Goal: Information Seeking & Learning: Learn about a topic

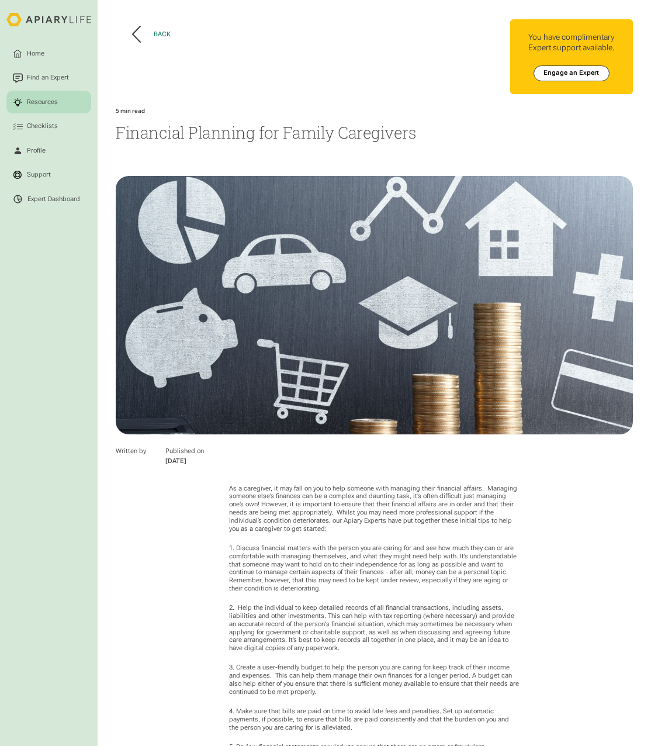
click at [137, 29] on icon at bounding box center [137, 34] width 8 height 16
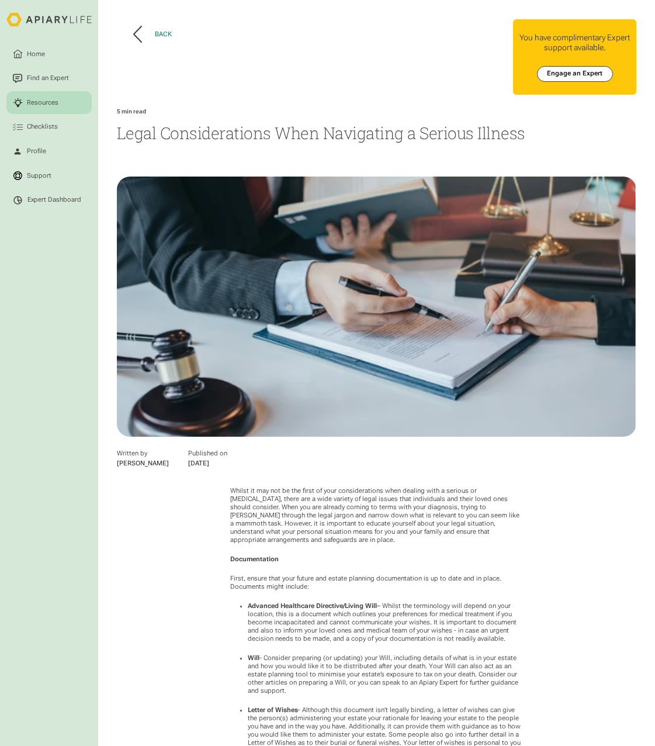
click at [134, 34] on icon at bounding box center [138, 34] width 8 height 16
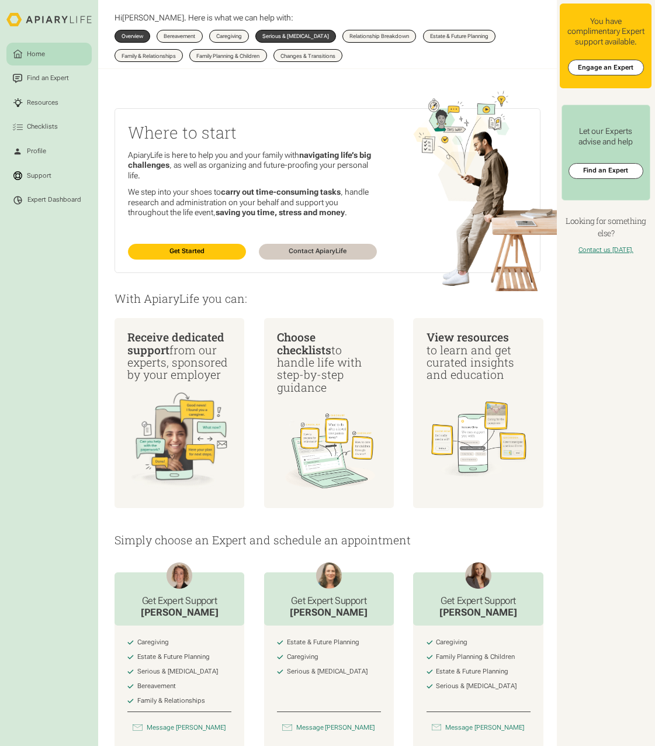
click at [304, 34] on div "Serious & [MEDICAL_DATA]" at bounding box center [295, 35] width 67 height 5
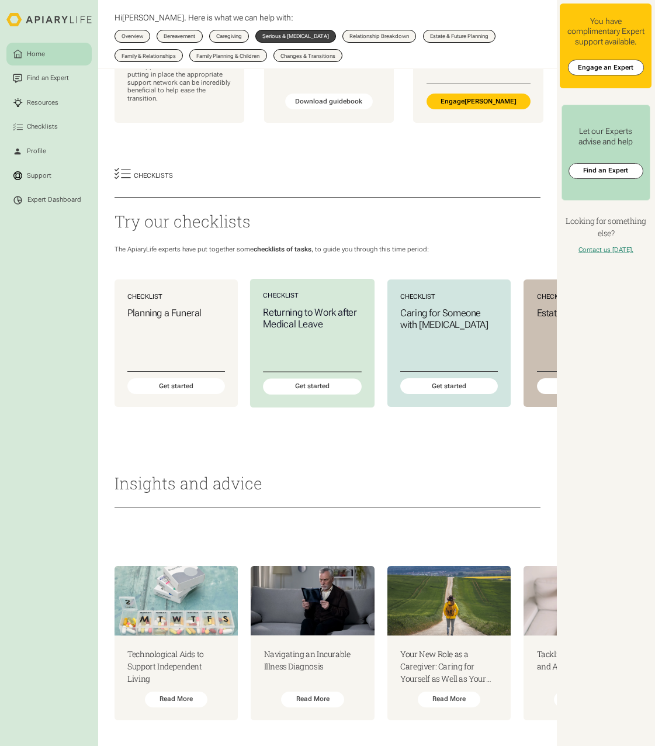
scroll to position [271, 0]
click at [314, 692] on div "Read More" at bounding box center [313, 700] width 64 height 16
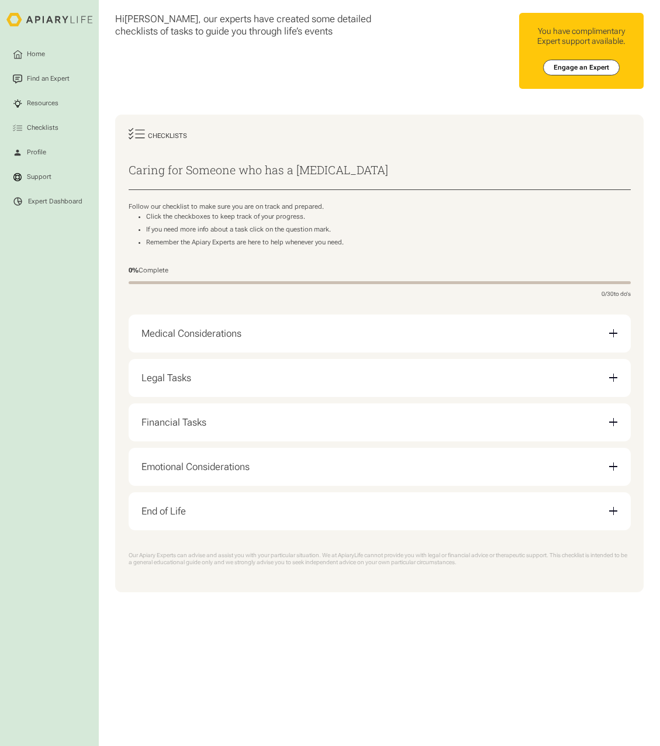
click at [329, 338] on div "Medical Considerations" at bounding box center [379, 333] width 476 height 25
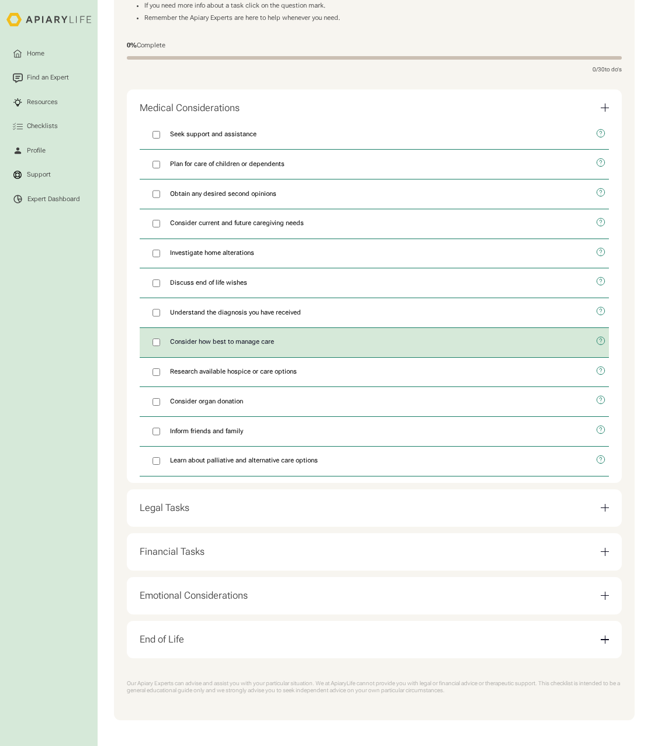
scroll to position [233, 0]
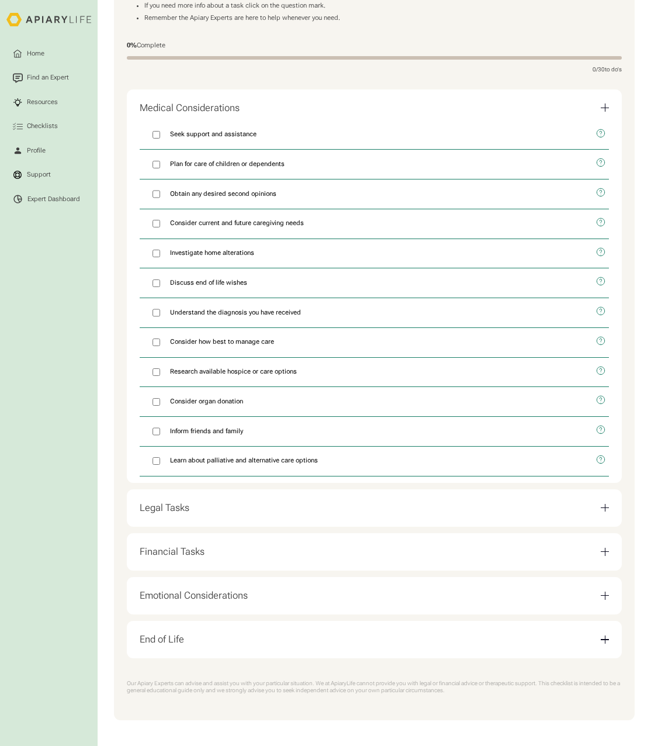
click at [225, 501] on div "Legal Tasks" at bounding box center [374, 508] width 469 height 25
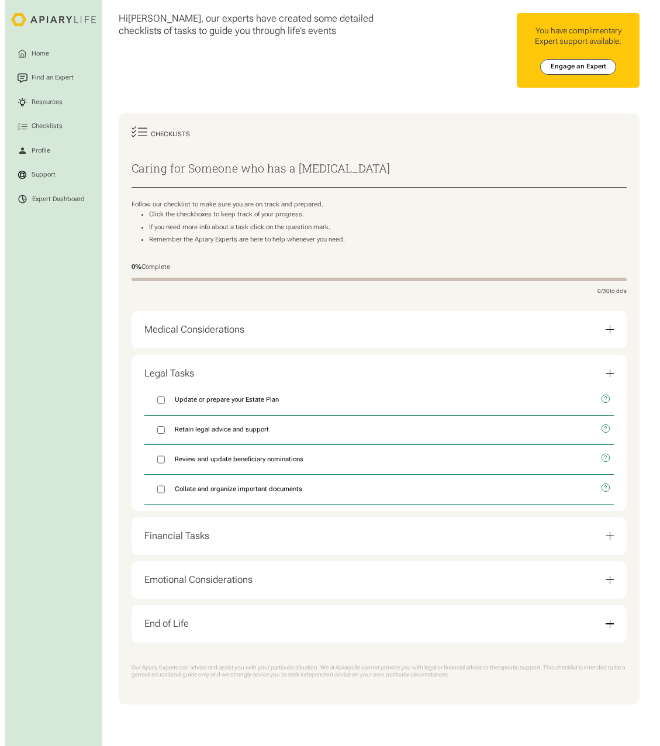
scroll to position [0, 0]
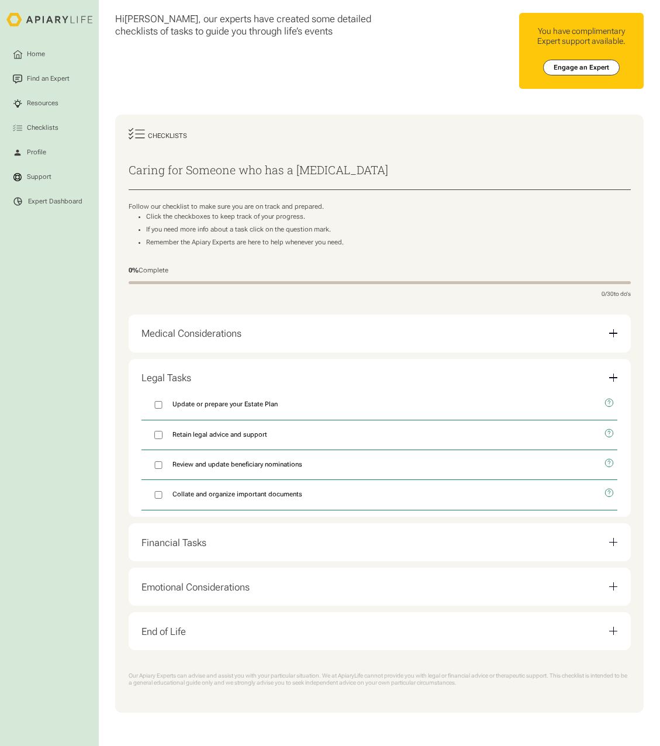
click at [205, 550] on div "Financial Tasks" at bounding box center [379, 541] width 476 height 25
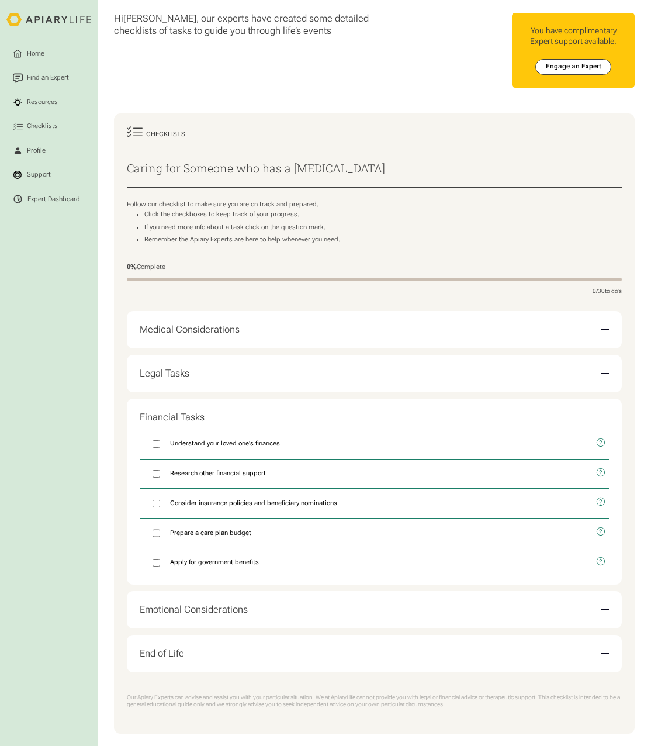
click at [236, 615] on div "Emotional Considerations" at bounding box center [194, 610] width 108 height 12
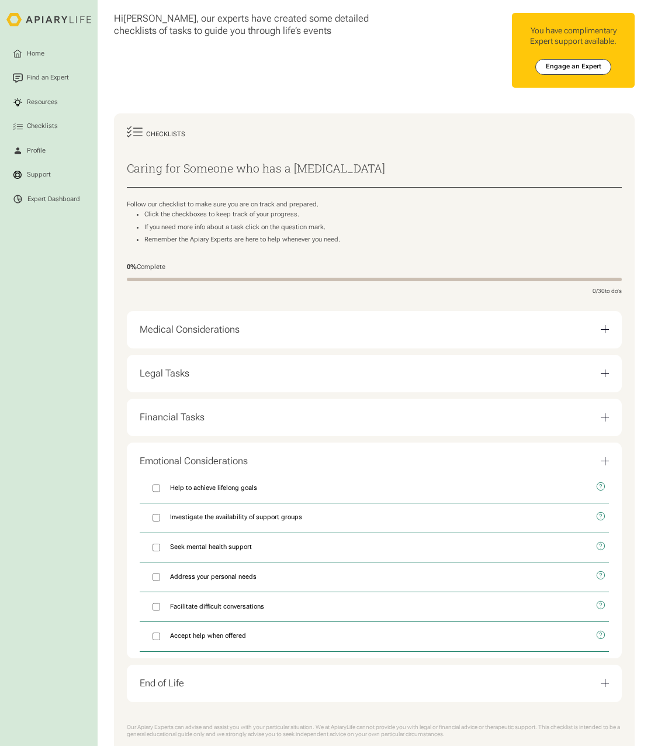
click at [185, 691] on div "End of Life" at bounding box center [374, 683] width 469 height 25
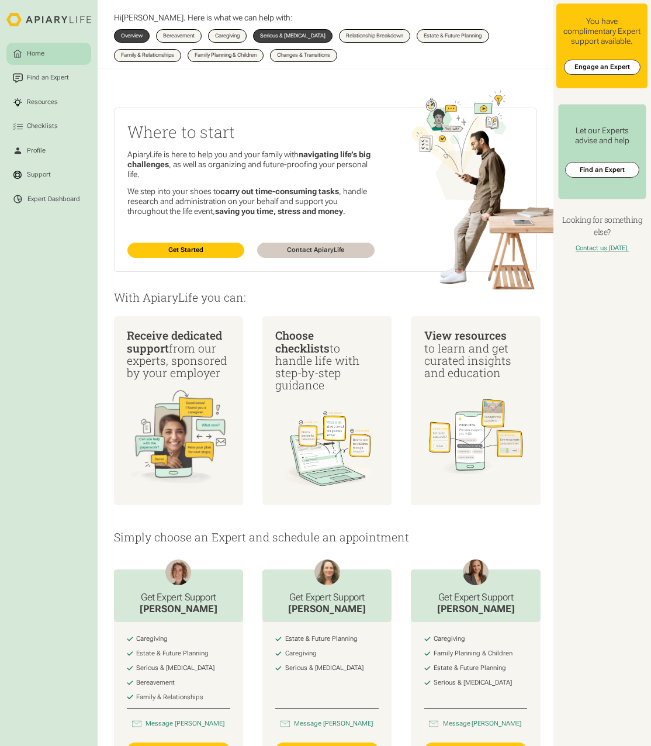
click at [278, 37] on div "Serious & [MEDICAL_DATA]" at bounding box center [292, 35] width 65 height 5
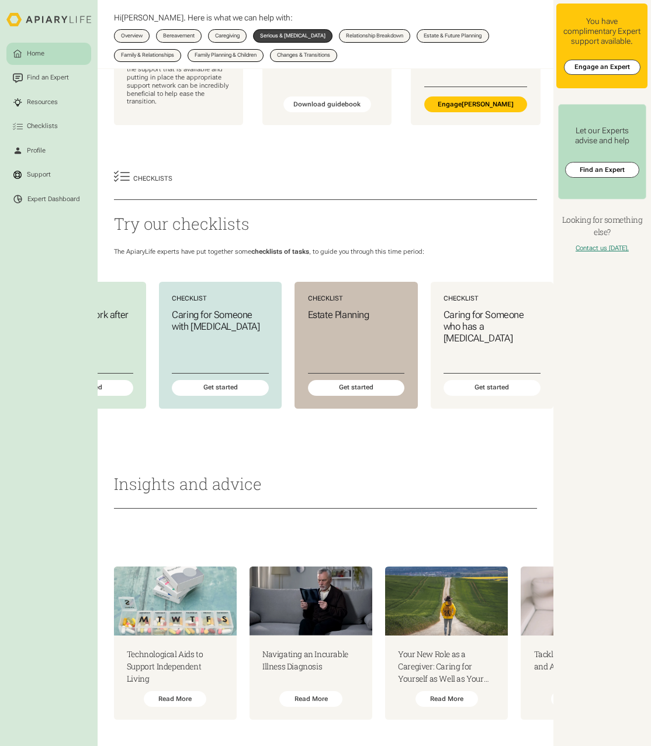
scroll to position [266, 0]
click at [182, 697] on div "Read More" at bounding box center [175, 699] width 63 height 16
